Goal: Find specific page/section: Find specific page/section

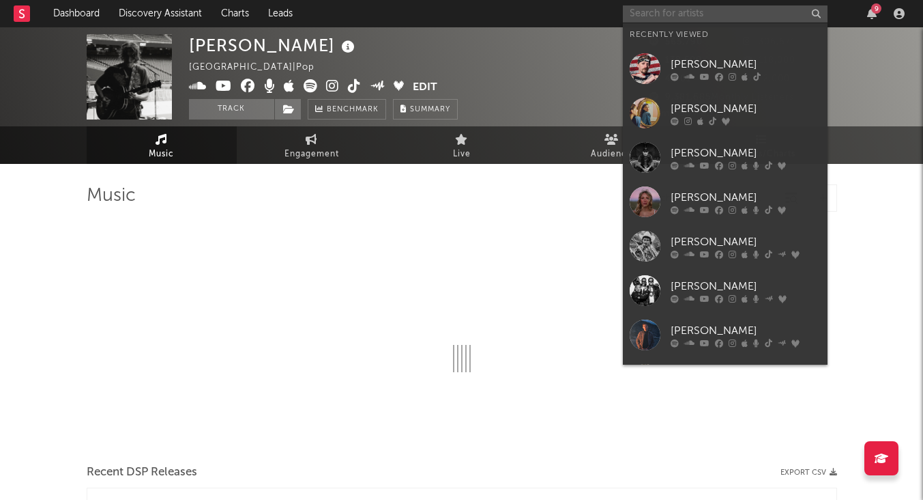
click at [702, 18] on input "text" at bounding box center [725, 13] width 205 height 17
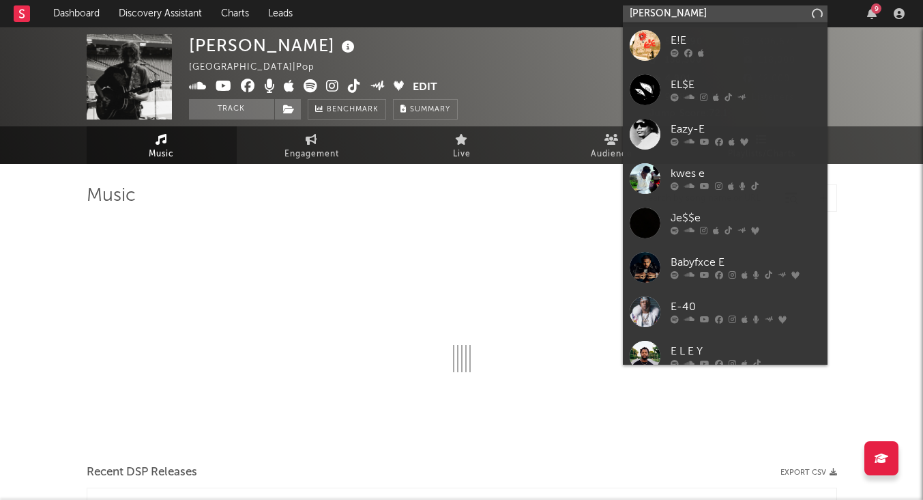
type input "[PERSON_NAME]"
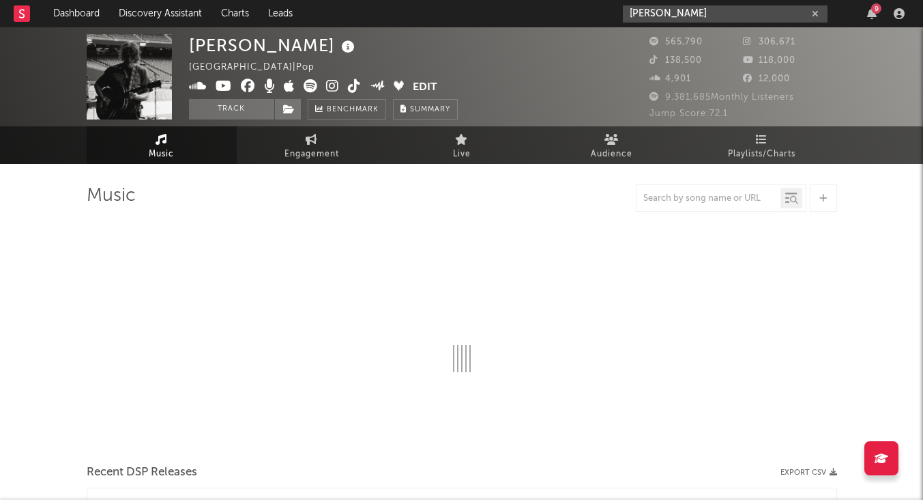
select select "6m"
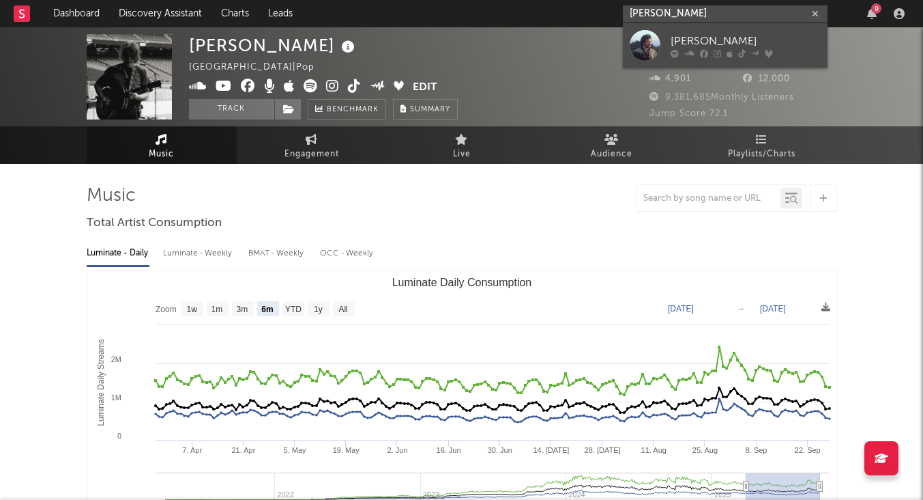
type input "[PERSON_NAME]"
click at [718, 36] on div "[PERSON_NAME]" at bounding box center [746, 41] width 150 height 16
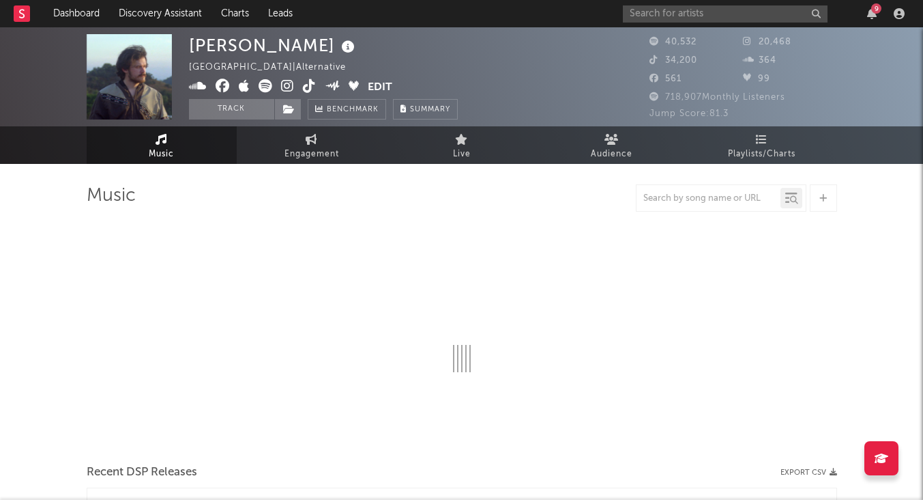
select select "6m"
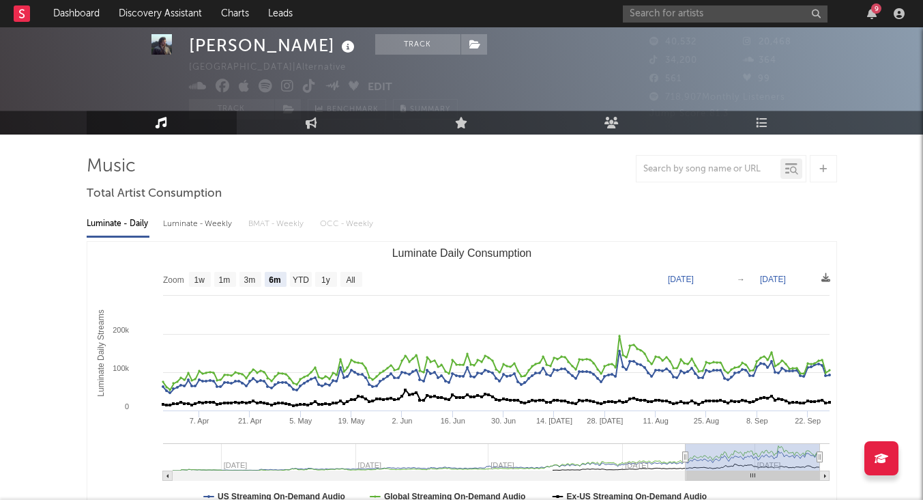
scroll to position [33, 0]
